Goal: Task Accomplishment & Management: Use online tool/utility

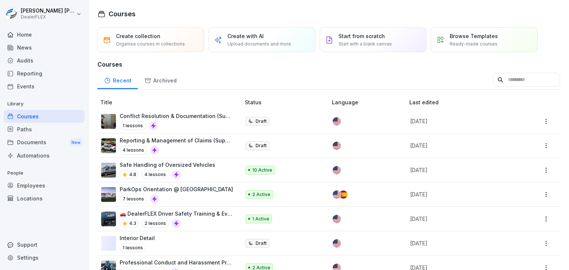
click at [30, 53] on div "News" at bounding box center [44, 47] width 81 height 13
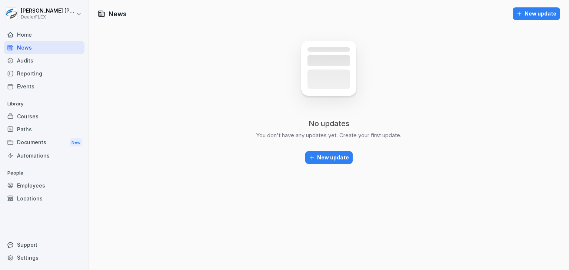
click at [34, 120] on div "Courses" at bounding box center [44, 116] width 81 height 13
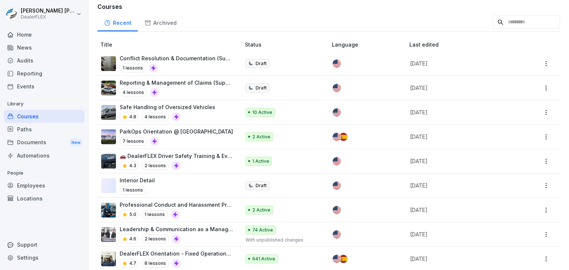
scroll to position [129, 0]
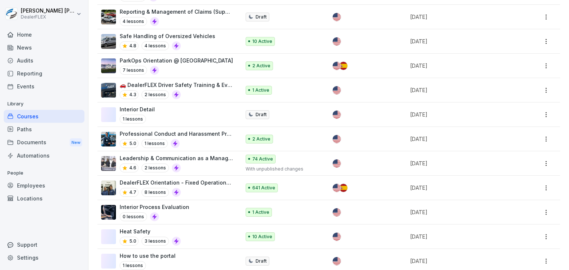
click at [200, 185] on p "DealerFLEX Orientation - Fixed Operations Division" at bounding box center [176, 183] width 113 height 8
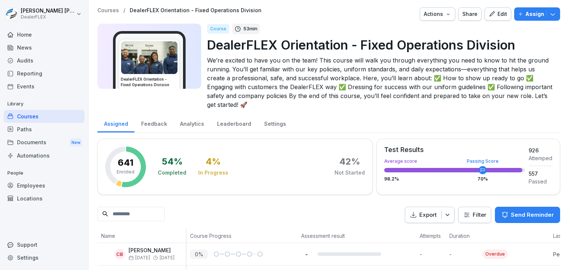
click at [445, 13] on icon "button" at bounding box center [448, 14] width 6 height 6
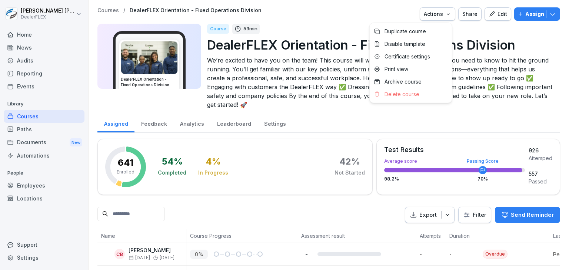
click at [504, 71] on html "Justin Ciccaglione DealerFLEX Home News Audits Reporting Events Library Courses…" at bounding box center [284, 135] width 569 height 270
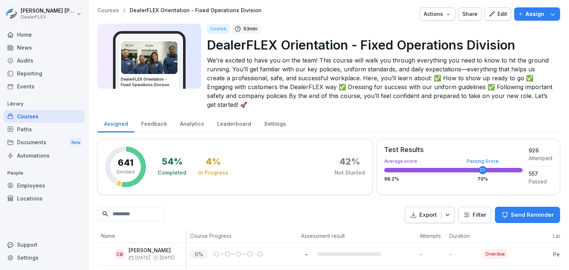
click at [444, 212] on icon "button" at bounding box center [447, 214] width 7 height 7
click at [417, 243] on p "Export as CSV file" at bounding box center [422, 244] width 44 height 7
click at [165, 213] on input at bounding box center [130, 214] width 67 height 14
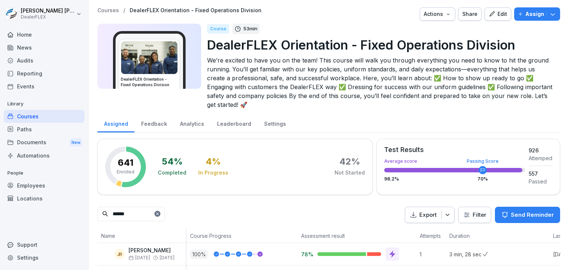
type input "******"
